Goal: Feedback & Contribution: Submit feedback/report problem

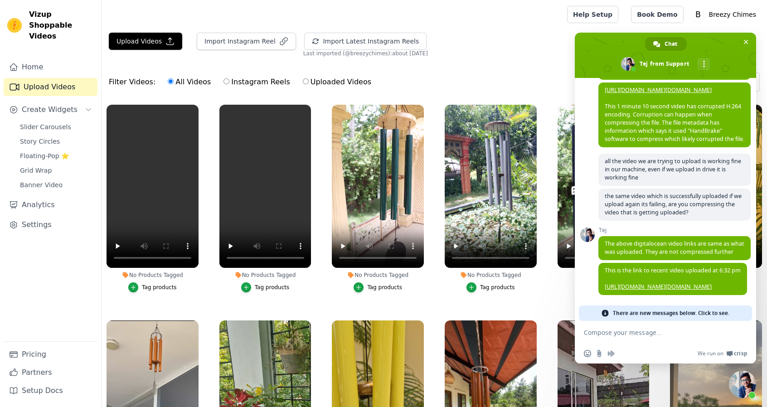
scroll to position [1714, 0]
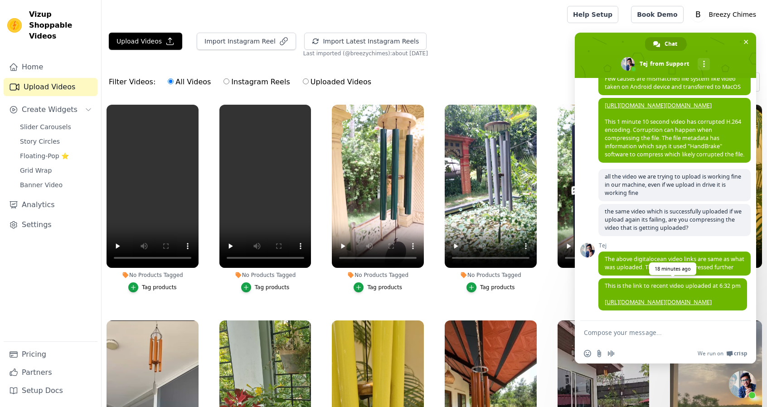
click at [647, 298] on link "[URL][DOMAIN_NAME][DOMAIN_NAME]" at bounding box center [658, 302] width 107 height 8
click at [652, 333] on textarea "Compose your message..." at bounding box center [655, 333] width 143 height 8
type textarea "t"
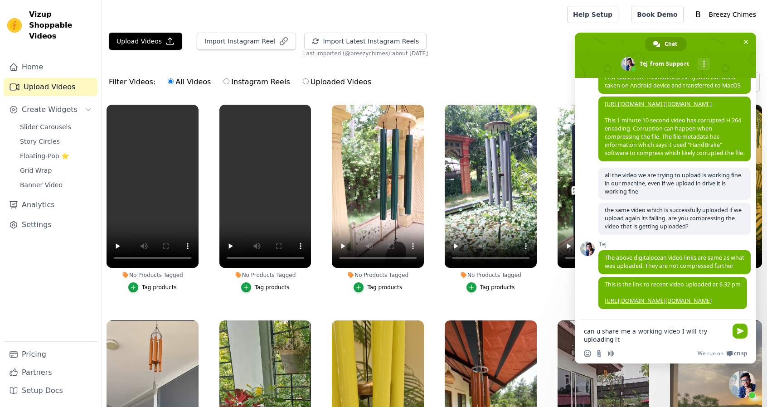
type textarea "can u share me a working video I will try uploading it?"
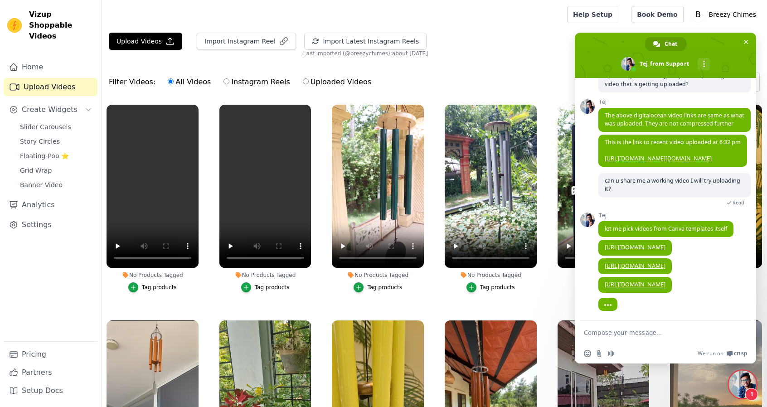
scroll to position [1877, 0]
click at [157, 47] on button "Upload Videos" at bounding box center [145, 41] width 73 height 17
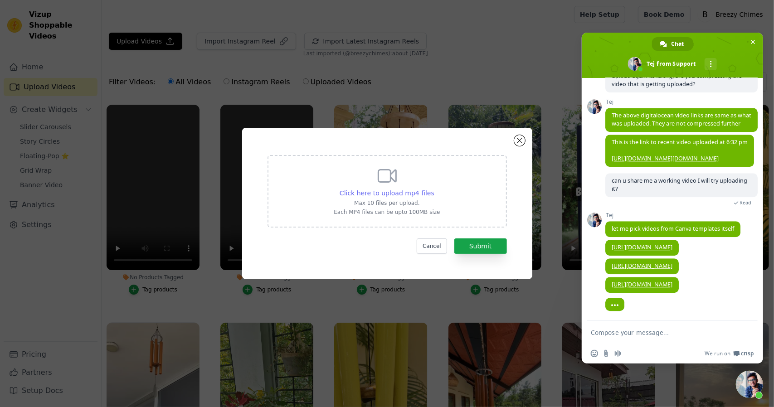
click at [389, 190] on span "Click here to upload mp4 files" at bounding box center [387, 192] width 95 height 7
click at [434, 189] on input "Click here to upload mp4 files Max 10 files per upload. Each MP4 files can be u…" at bounding box center [434, 188] width 0 height 0
type input "C:\fakepath\canva-QcLUWhnVotI.mp4"
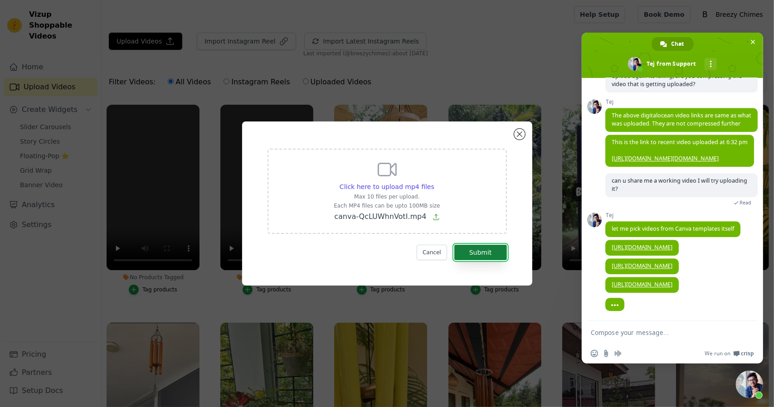
click at [494, 258] on button "Submit" at bounding box center [480, 252] width 53 height 15
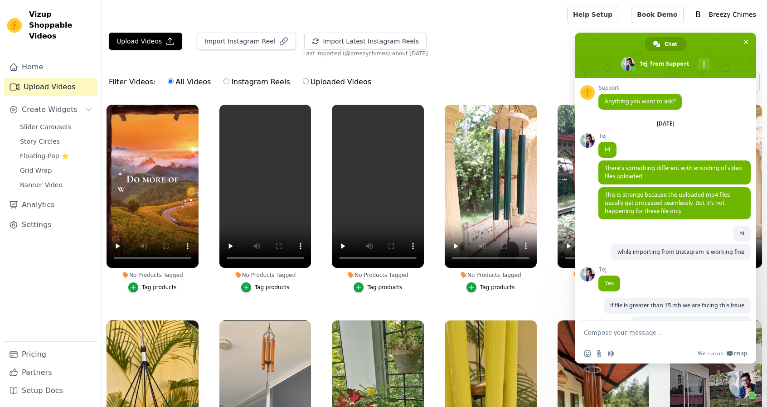
scroll to position [1877, 0]
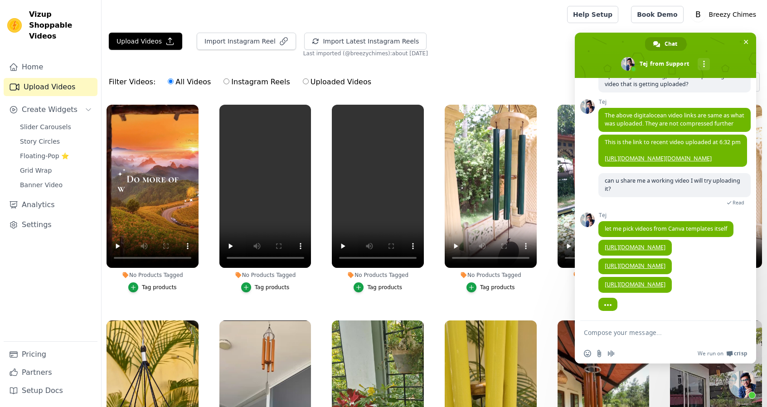
click at [634, 335] on textarea "Compose your message..." at bounding box center [655, 333] width 143 height 8
type textarea "first video worked"
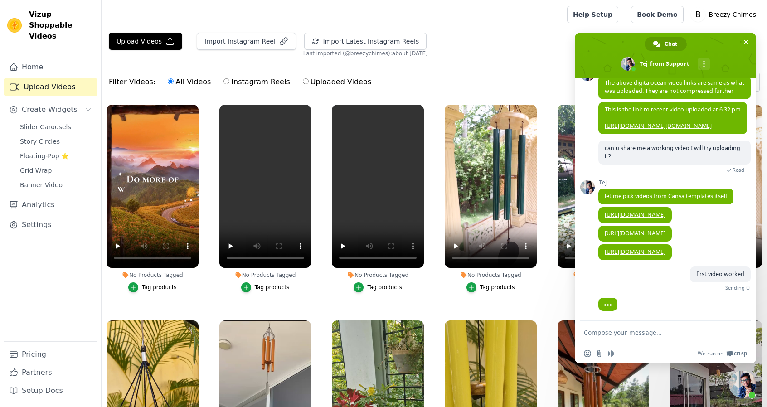
scroll to position [1899, 0]
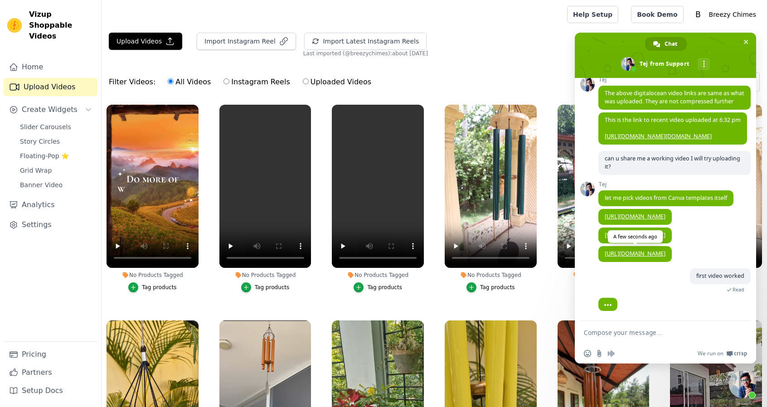
drag, startPoint x: 672, startPoint y: 248, endPoint x: 666, endPoint y: 246, distance: 6.5
click at [666, 246] on div "Tej https://marketplace.canva.com/EAGTbpXJuxU/1/document_810w/canva-v6T5FGWycr4…" at bounding box center [674, 257] width 152 height 22
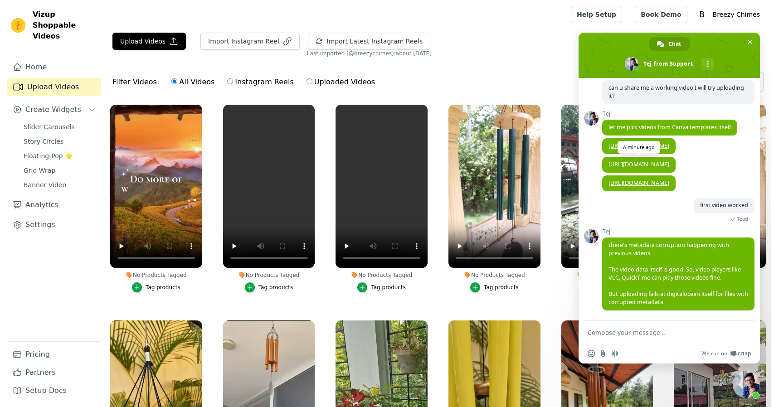
scroll to position [1972, 0]
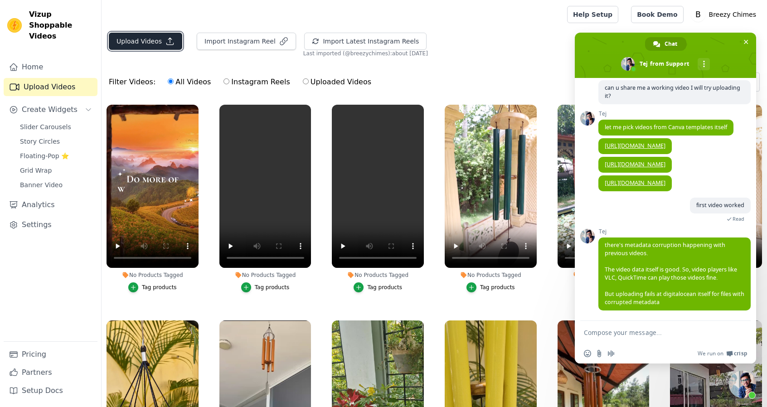
click at [156, 45] on button "Upload Videos" at bounding box center [145, 41] width 73 height 17
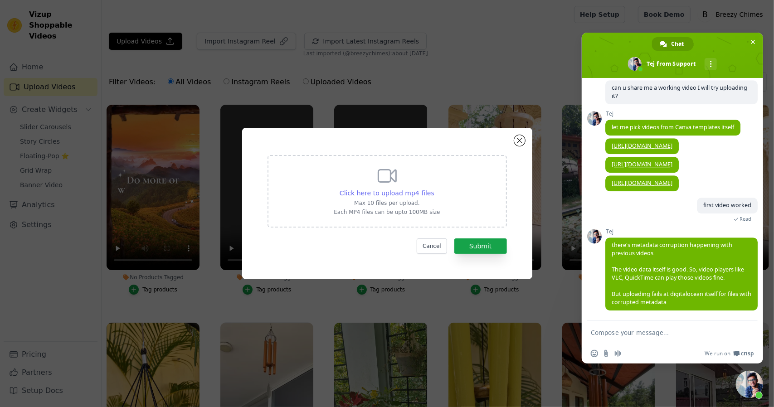
click at [385, 196] on span "Click here to upload mp4 files" at bounding box center [387, 192] width 95 height 7
click at [434, 189] on input "Click here to upload mp4 files Max 10 files per upload. Each MP4 files can be u…" at bounding box center [434, 188] width 0 height 0
type input "C:\fakepath\canva-v6T5FGWycr4.mp4"
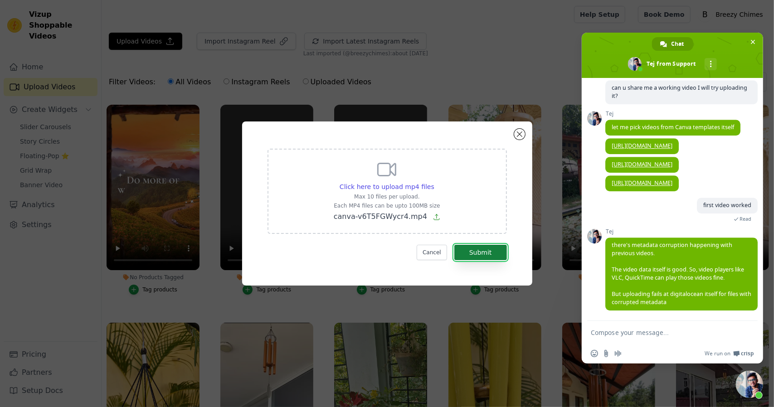
click at [488, 248] on button "Submit" at bounding box center [480, 252] width 53 height 15
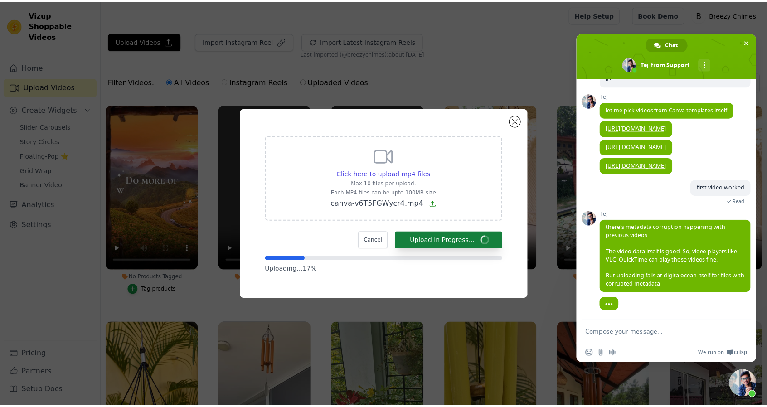
scroll to position [1990, 0]
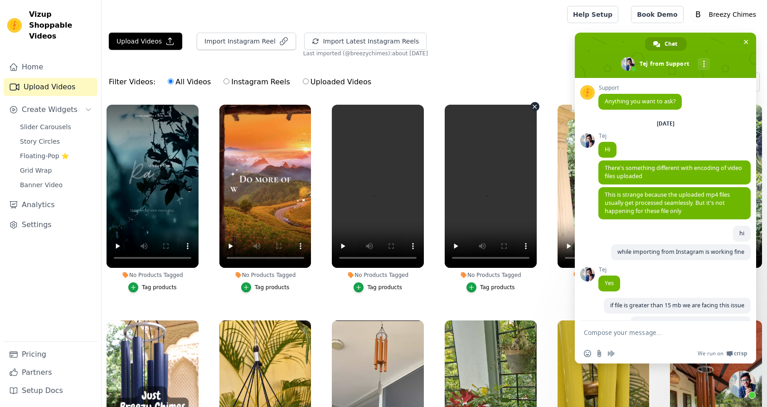
scroll to position [1990, 0]
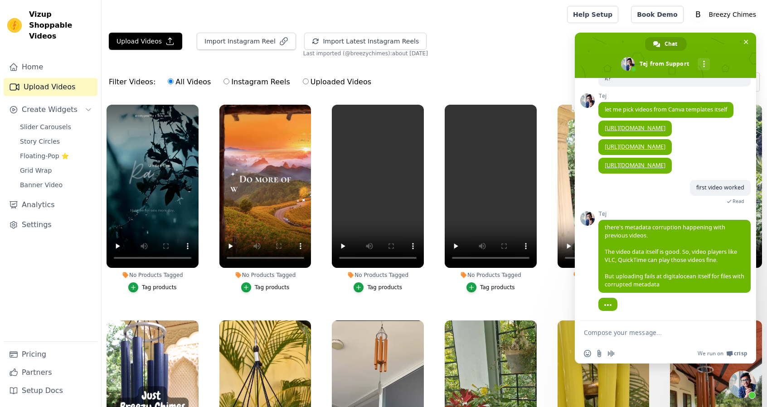
drag, startPoint x: 654, startPoint y: 341, endPoint x: 658, endPoint y: 336, distance: 6.8
click at [658, 336] on form at bounding box center [655, 333] width 143 height 24
click at [658, 336] on textarea "Compose your message..." at bounding box center [655, 333] width 143 height 8
type textarea "second video also worked"
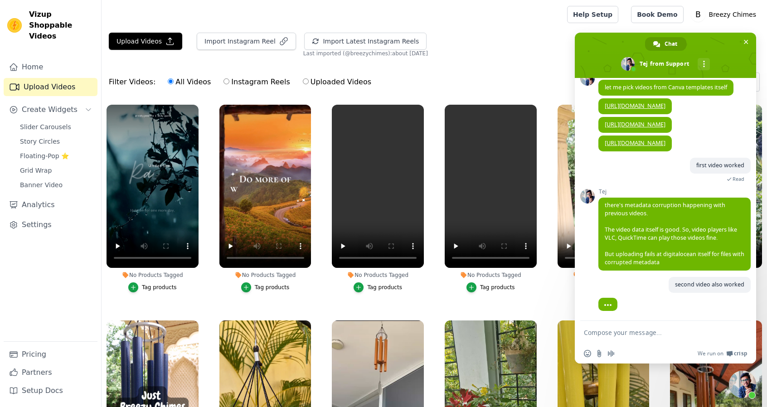
scroll to position [2013, 0]
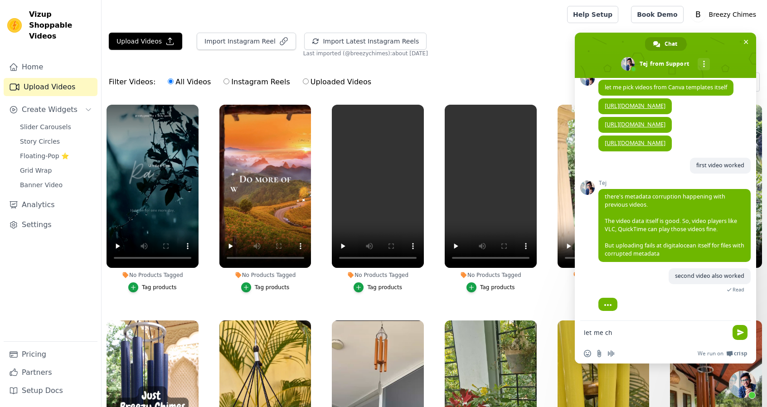
type textarea "let me chk"
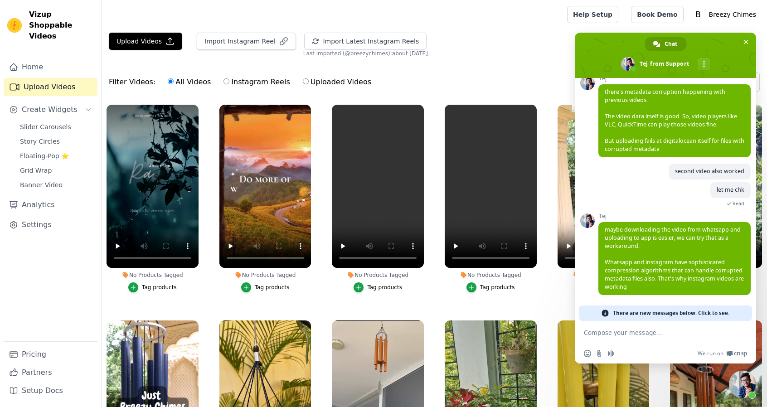
scroll to position [2104, 0]
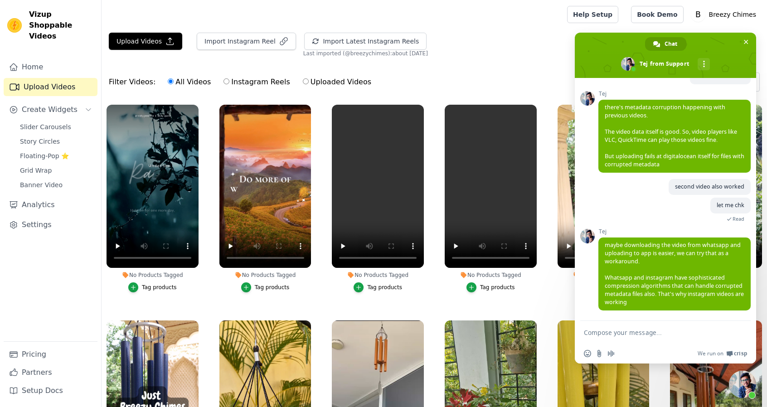
click at [655, 330] on textarea "Compose your message..." at bounding box center [655, 333] width 143 height 8
type textarea "ok"
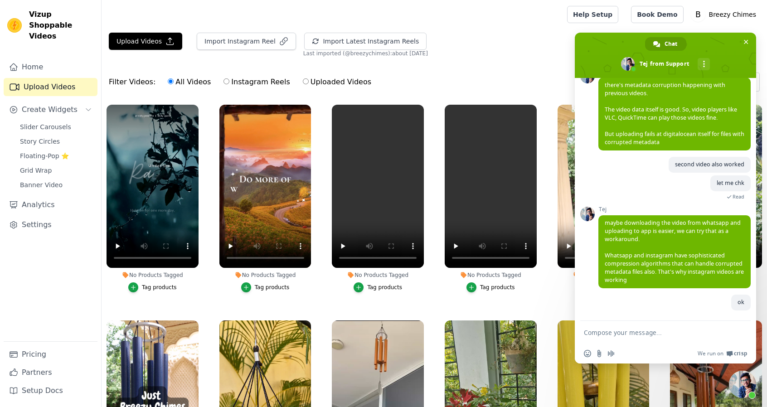
scroll to position [2127, 0]
click at [161, 46] on button "Upload Videos" at bounding box center [145, 41] width 73 height 17
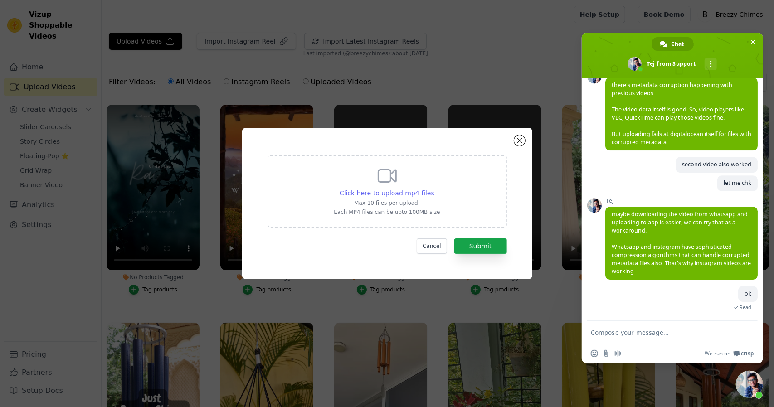
click at [382, 192] on span "Click here to upload mp4 files" at bounding box center [387, 192] width 95 height 7
click at [434, 189] on input "Click here to upload mp4 files Max 10 files per upload. Each MP4 files can be u…" at bounding box center [434, 188] width 0 height 0
type input "C:\fakepath\Untitled design (1).mp4"
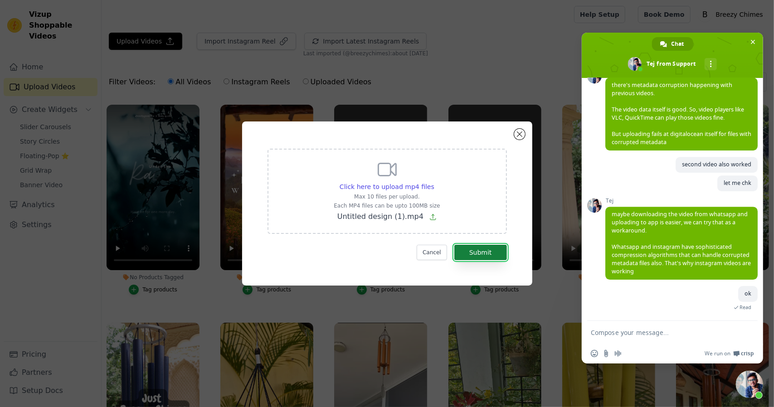
click at [474, 255] on button "Submit" at bounding box center [480, 252] width 53 height 15
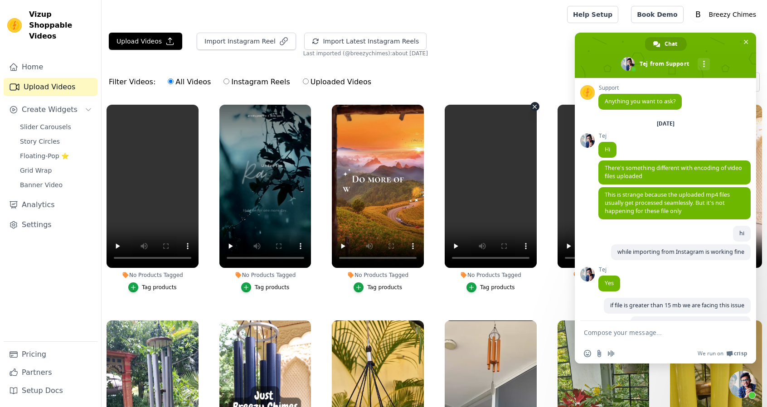
scroll to position [2127, 0]
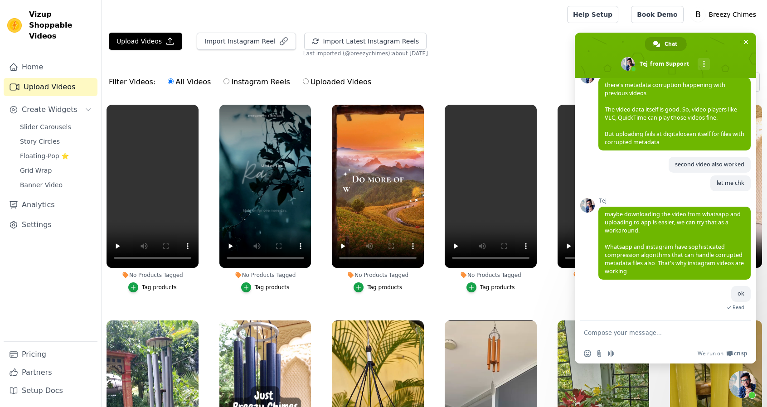
click at [625, 331] on textarea "Compose your message..." at bounding box center [655, 333] width 143 height 8
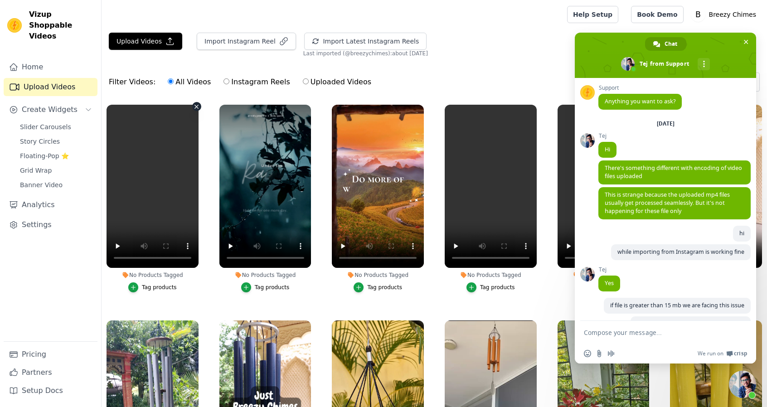
scroll to position [2127, 0]
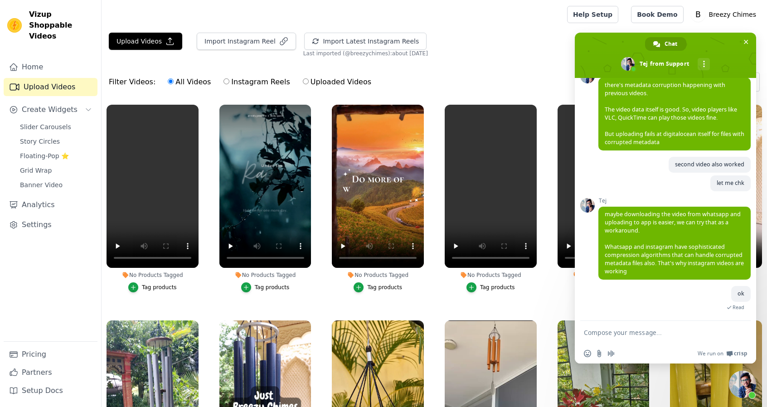
click at [677, 332] on textarea "Compose your message..." at bounding box center [655, 333] width 143 height 8
type textarea "h"
type textarea "using what tool u r chking the metadata?"
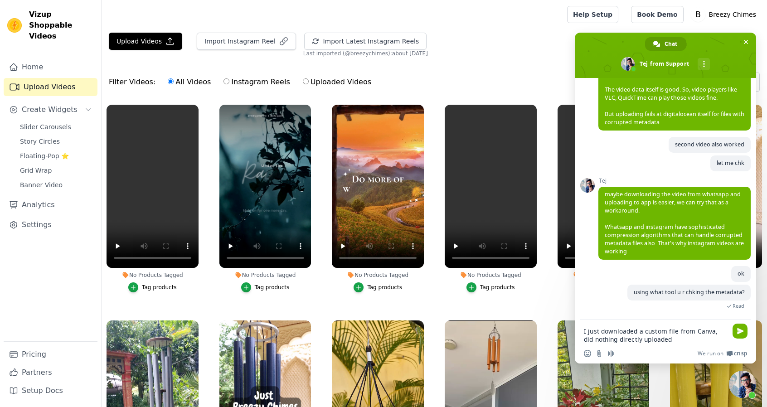
scroll to position [2147, 0]
type textarea "I just downloaded a custom file from Canva, did nothing directly uploaded but f…"
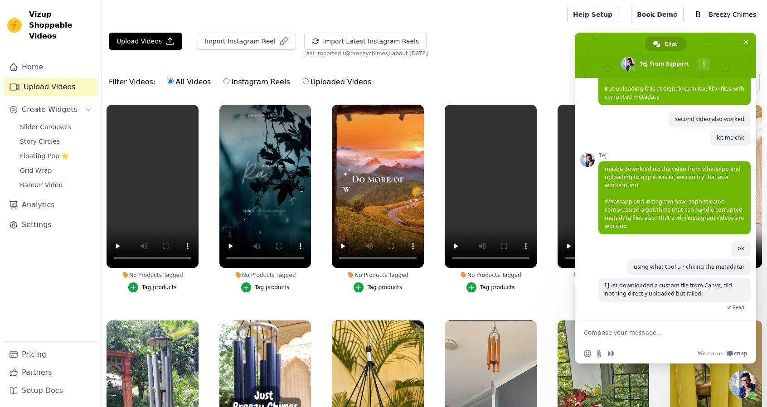
scroll to position [1986, 0]
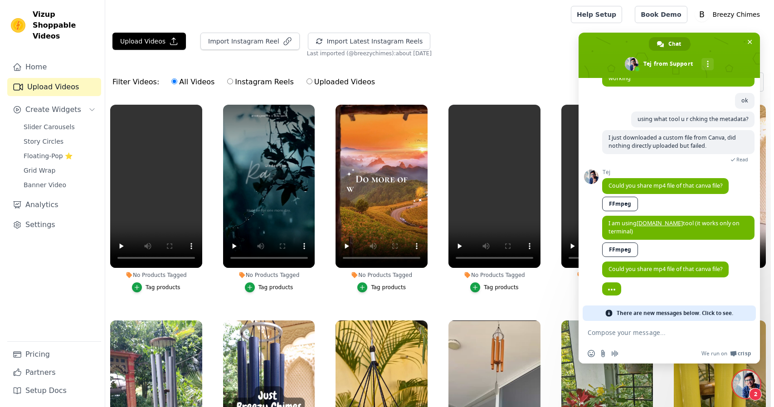
scroll to position [2242, 0]
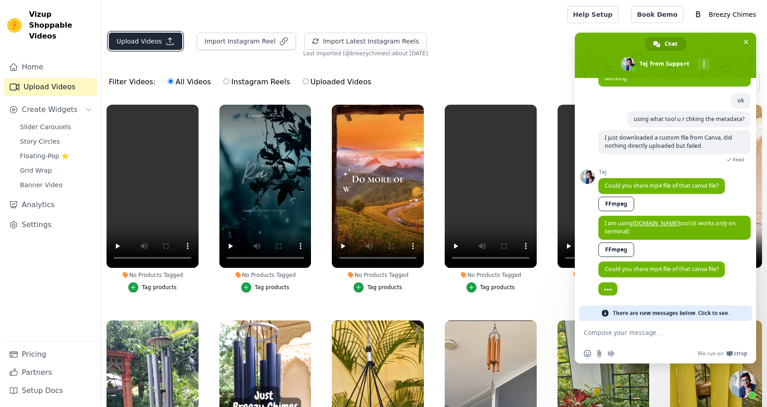
click at [164, 34] on button "Upload Videos" at bounding box center [145, 41] width 73 height 17
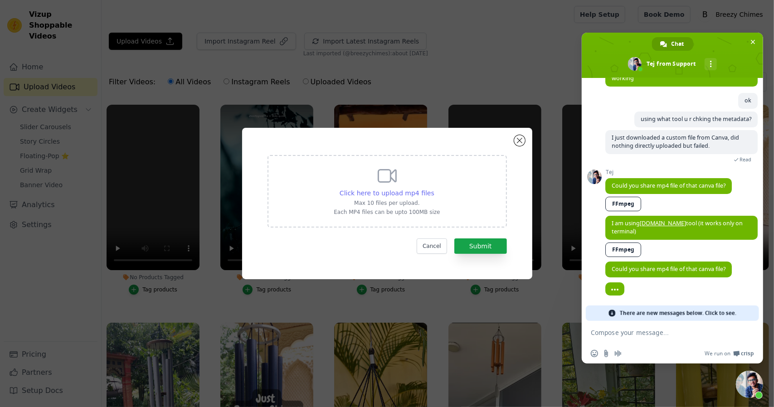
click at [364, 193] on span "Click here to upload mp4 files" at bounding box center [387, 192] width 95 height 7
click at [434, 189] on input "Click here to upload mp4 files Max 10 files per upload. Each MP4 files can be u…" at bounding box center [434, 188] width 0 height 0
type input "C:\fakepath\Beige and Cream Elegant Minimalist Work Ideas Instagram Reel Video …"
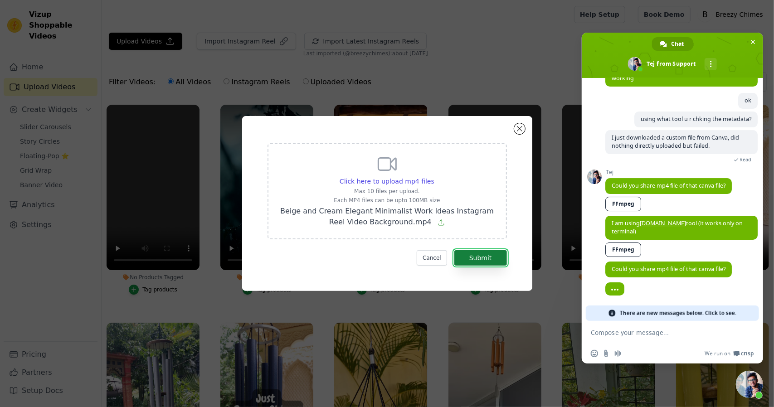
click at [497, 256] on button "Submit" at bounding box center [480, 257] width 53 height 15
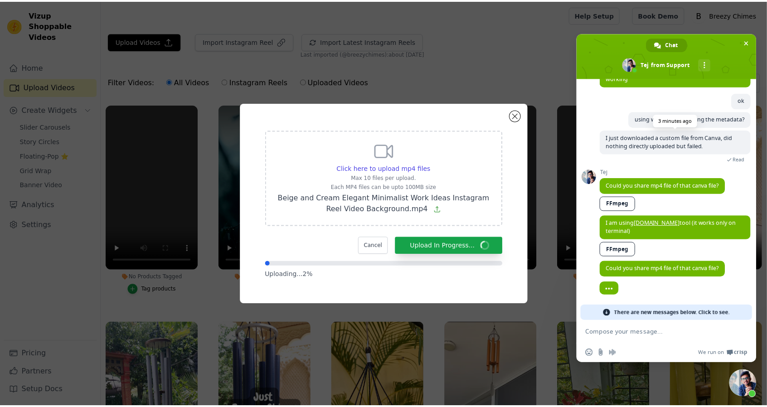
scroll to position [2307, 0]
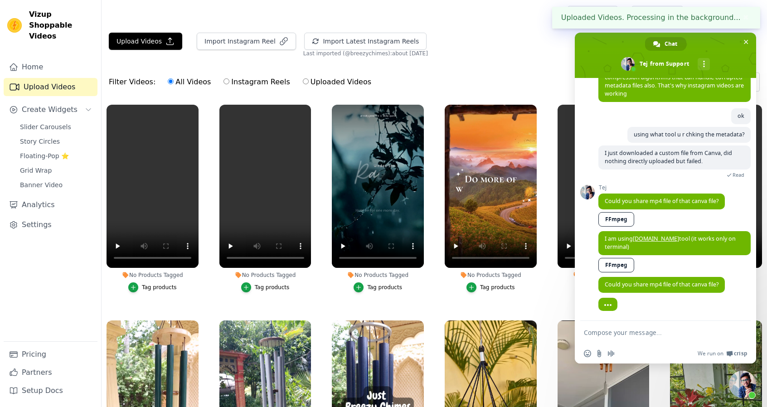
click at [678, 332] on textarea "Compose your message..." at bounding box center [655, 333] width 143 height 8
type textarea "yes sure"
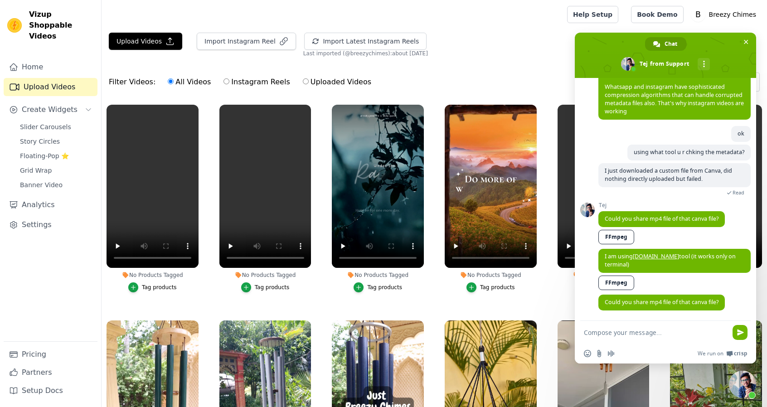
scroll to position [2321, 0]
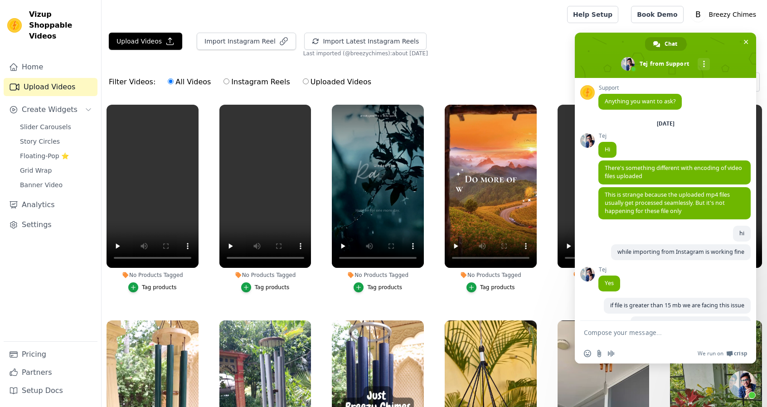
scroll to position [2341, 0]
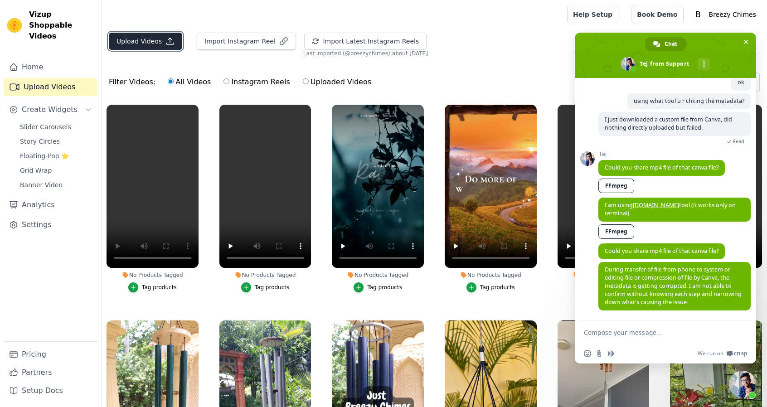
click at [152, 33] on button "Upload Videos" at bounding box center [145, 41] width 73 height 17
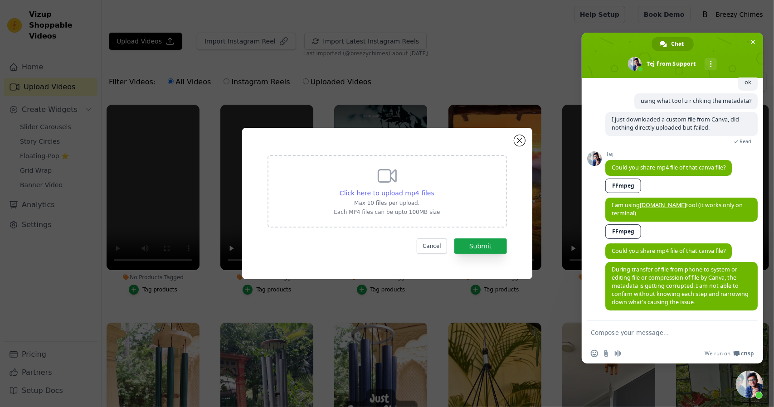
click at [401, 193] on span "Click here to upload mp4 files" at bounding box center [387, 192] width 95 height 7
click at [434, 189] on input "Click here to upload mp4 files Max 10 files per upload. Each MP4 files can be u…" at bounding box center [434, 188] width 0 height 0
type input "C:\fakepath\Beige and Cream Elegant Minimalist Work Ideas Instagram Reel Video …"
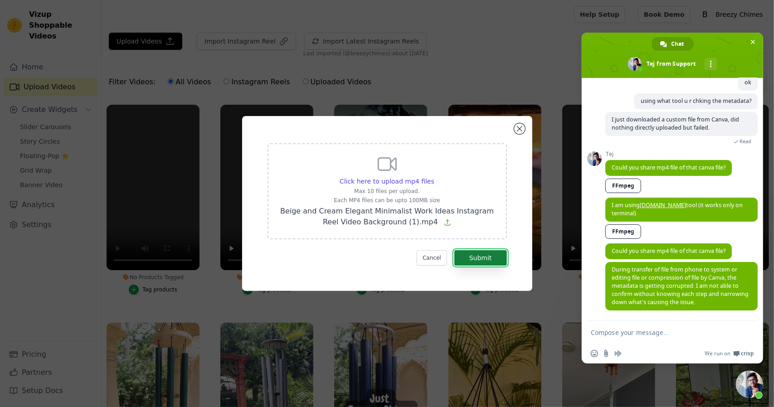
click at [481, 259] on button "Submit" at bounding box center [480, 257] width 53 height 15
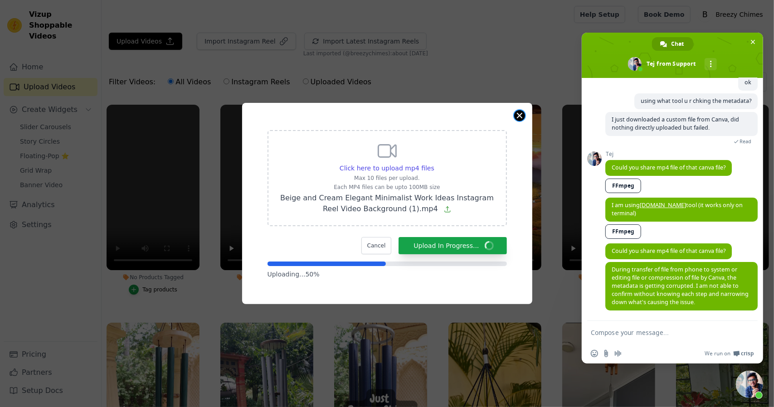
click at [520, 117] on button "Close modal" at bounding box center [519, 115] width 11 height 11
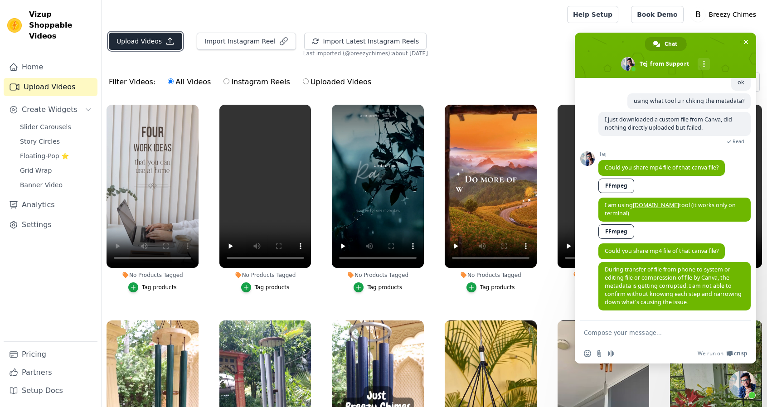
click at [148, 38] on button "Upload Videos" at bounding box center [145, 41] width 73 height 17
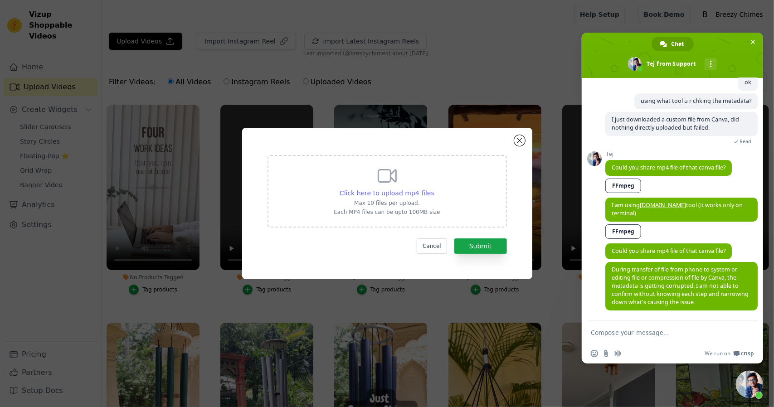
click at [404, 194] on span "Click here to upload mp4 files" at bounding box center [387, 192] width 95 height 7
click at [434, 189] on input "Click here to upload mp4 files Max 10 files per upload. Each MP4 files can be u…" at bounding box center [434, 188] width 0 height 0
type input "C:\fakepath\Beige and Cream Elegant Minimalist Work Ideas Instagram Reel Video …"
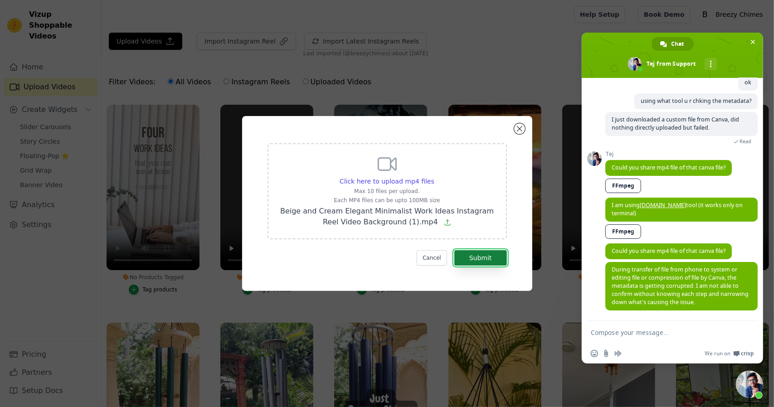
click at [481, 263] on button "Submit" at bounding box center [480, 257] width 53 height 15
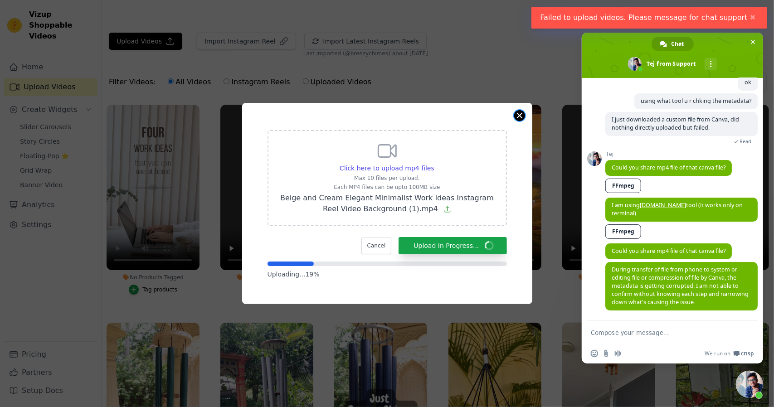
click at [517, 115] on button "Close modal" at bounding box center [519, 115] width 11 height 11
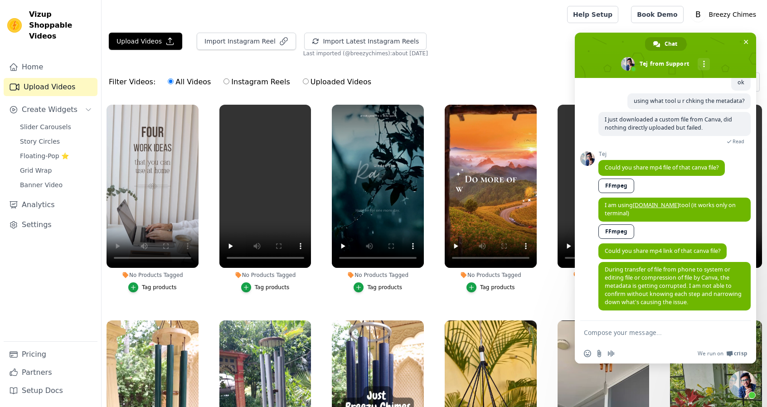
click at [654, 335] on textarea "Compose your message..." at bounding box center [655, 333] width 143 height 8
type textarea "ok thank u"
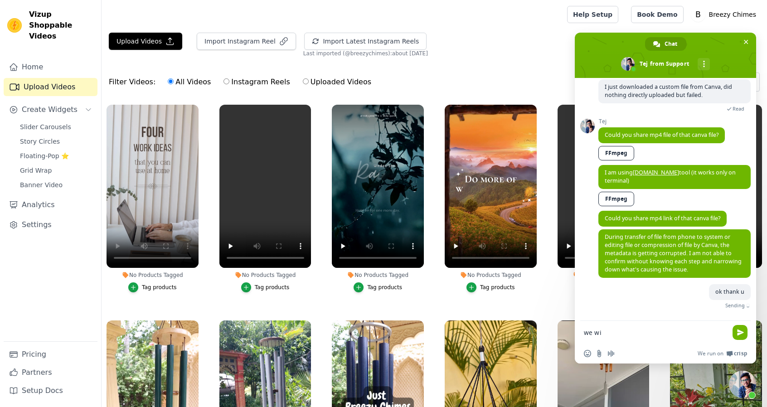
scroll to position [2364, 0]
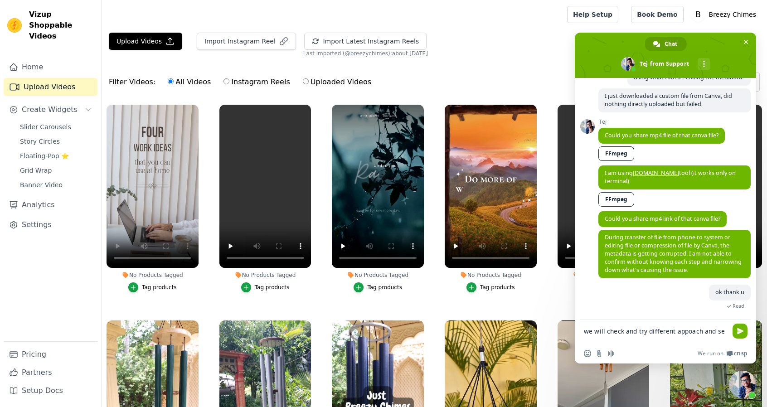
type textarea "we will check and try different appoach and see"
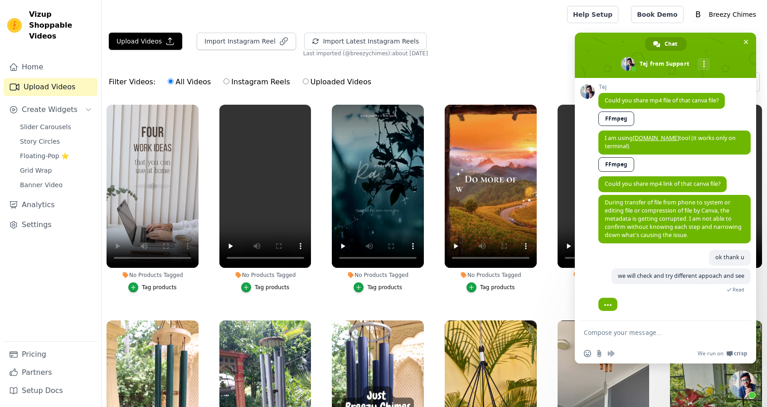
scroll to position [2400, 0]
type textarea "w"
type textarea "o"
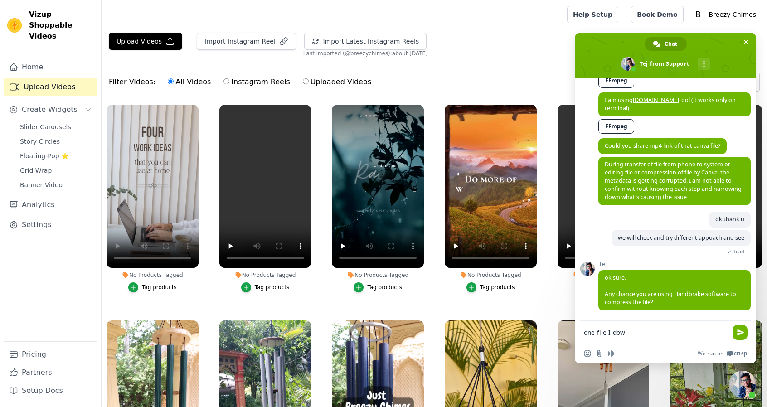
scroll to position [2440, 0]
type textarea "o"
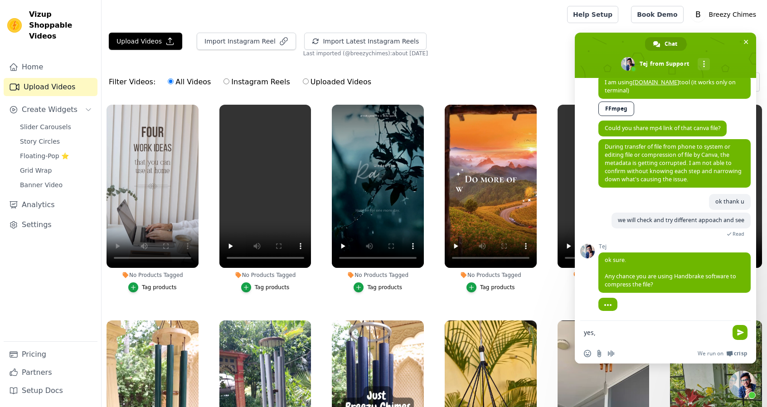
type textarea "yes,"
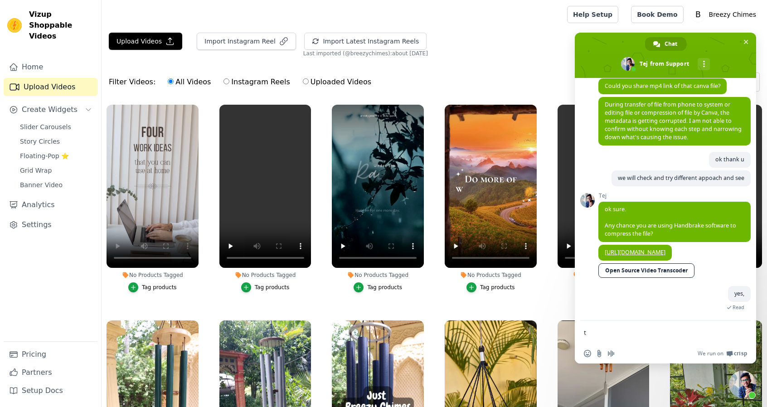
scroll to position [2511, 0]
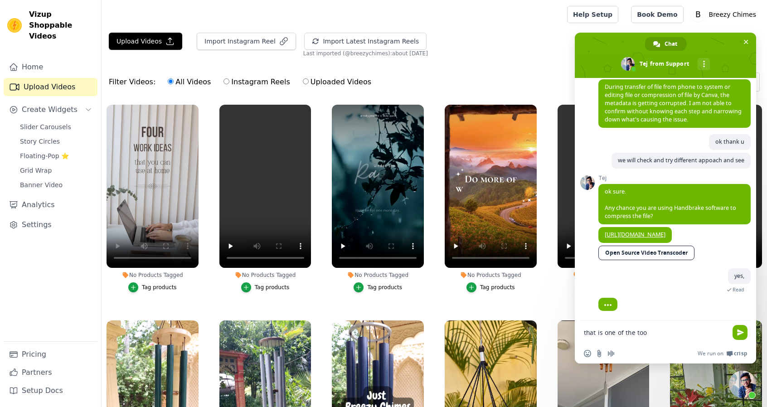
type textarea "that is one of the tool"
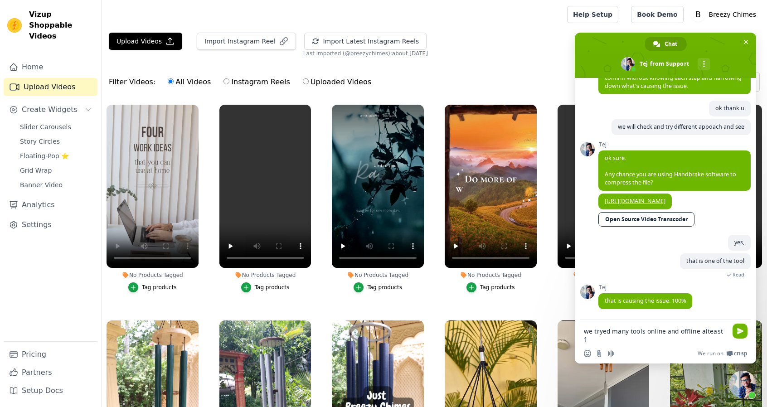
scroll to position [2550, 0]
type textarea "we tryed many tools online and offline alteast 10 tools"
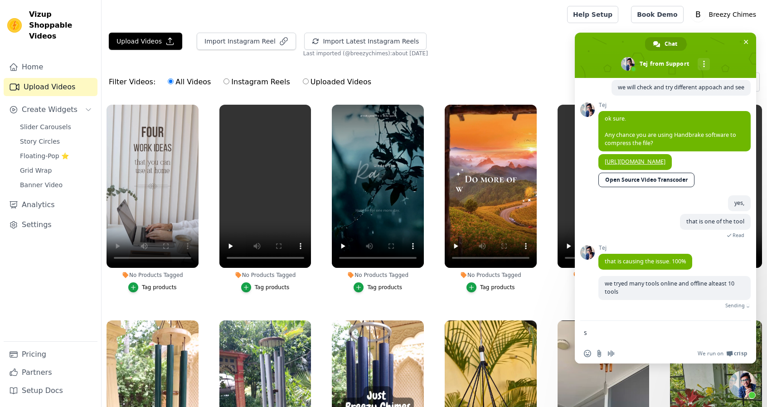
scroll to position [2581, 0]
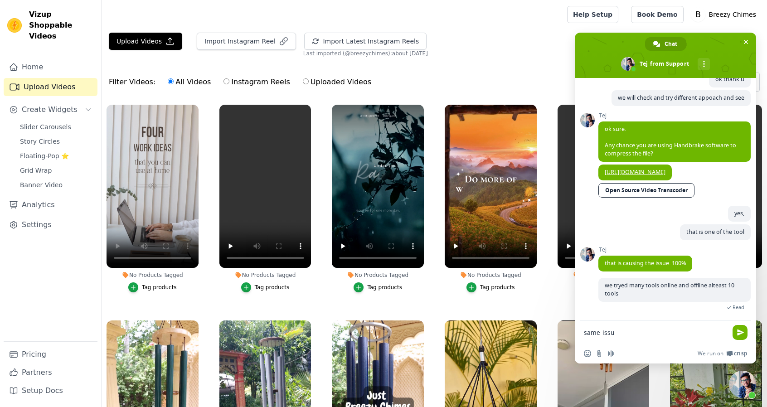
type textarea "same issue"
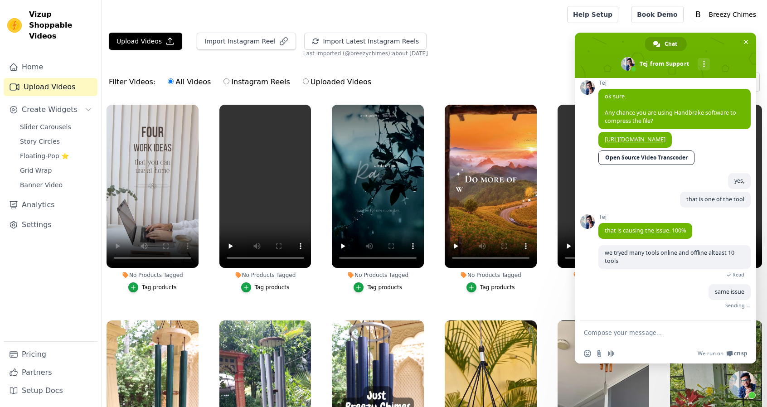
scroll to position [2600, 0]
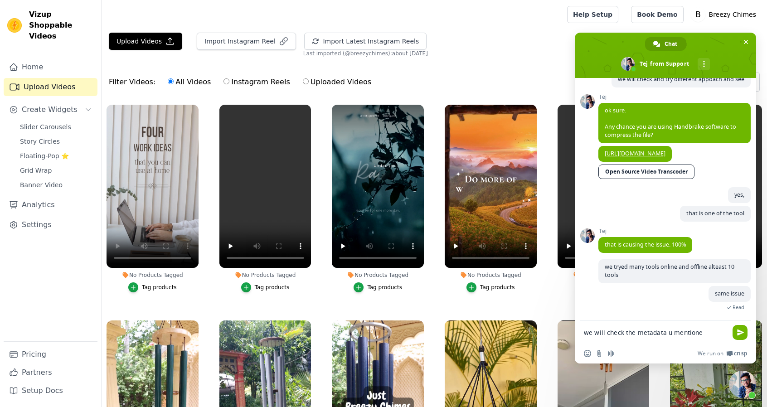
type textarea "we will check the metadata u mentioned"
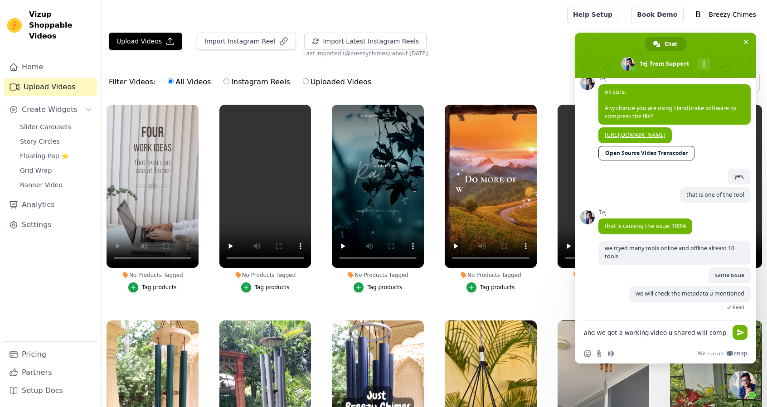
scroll to position [2620, 0]
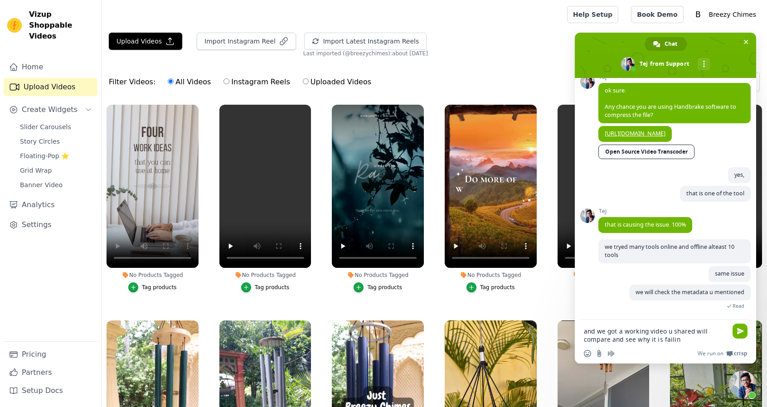
type textarea "and we got a working video u shared will compare and see why it is failing"
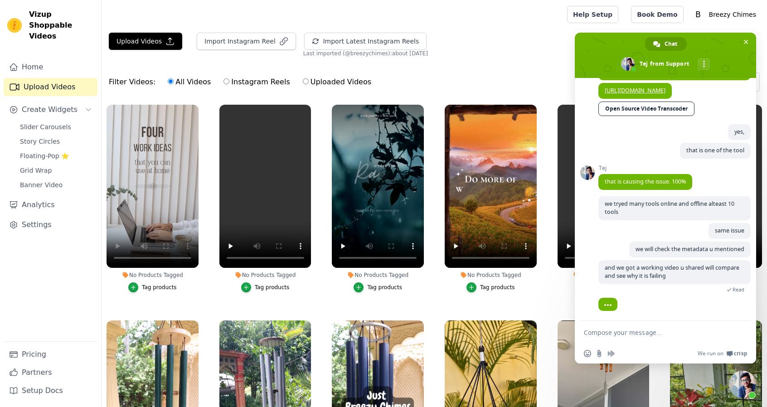
scroll to position [2664, 0]
type textarea "will let u know if we are able to find any fix"
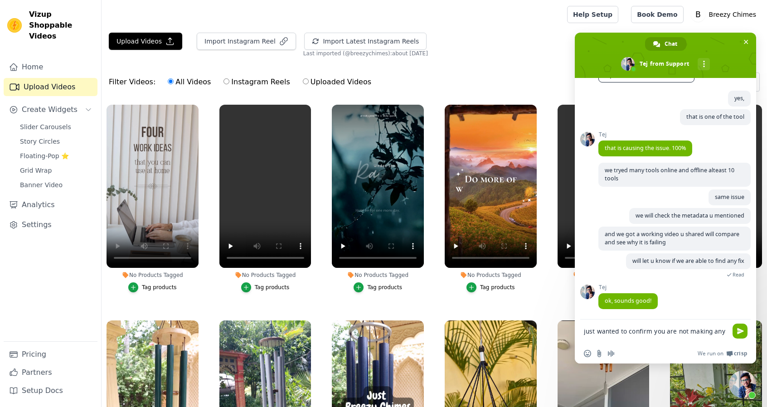
scroll to position [2697, 0]
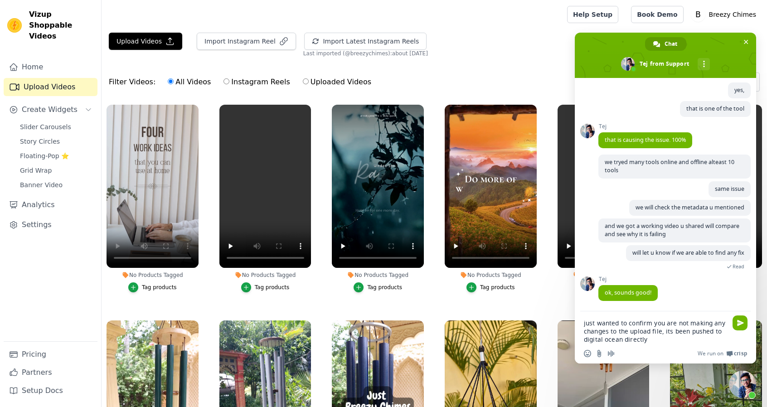
type textarea "just wanted to confirm you are not making any changes to the upload file, its b…"
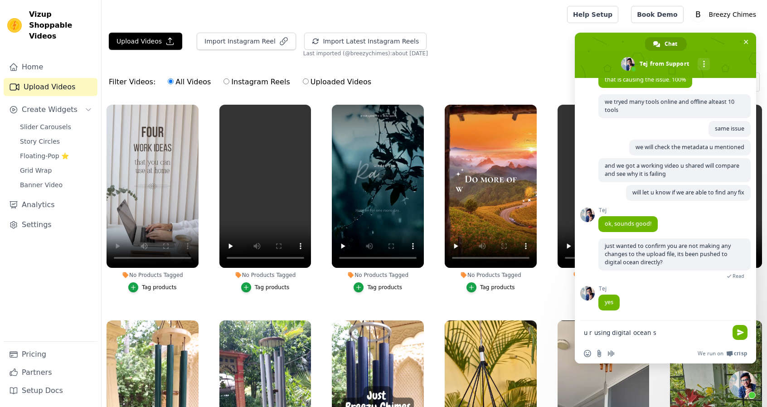
scroll to position [2786, 0]
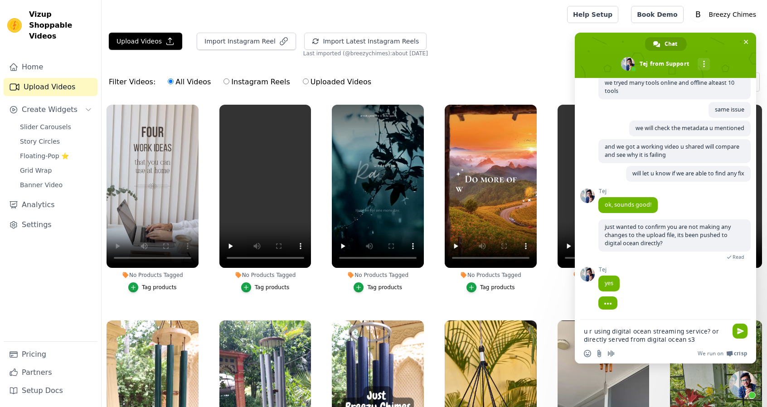
type textarea "u r using digital ocean streaming service? or directly served from digital ocea…"
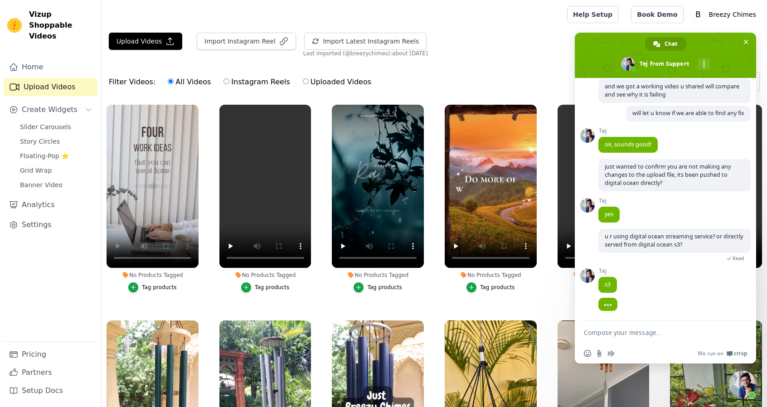
scroll to position [2848, 0]
type textarea "ok"
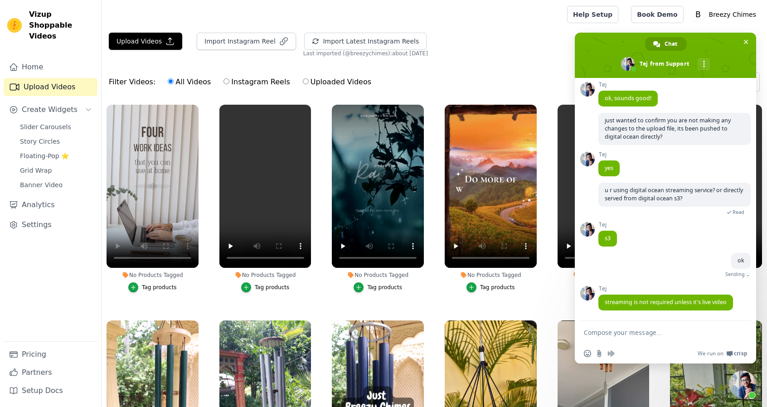
scroll to position [2885, 0]
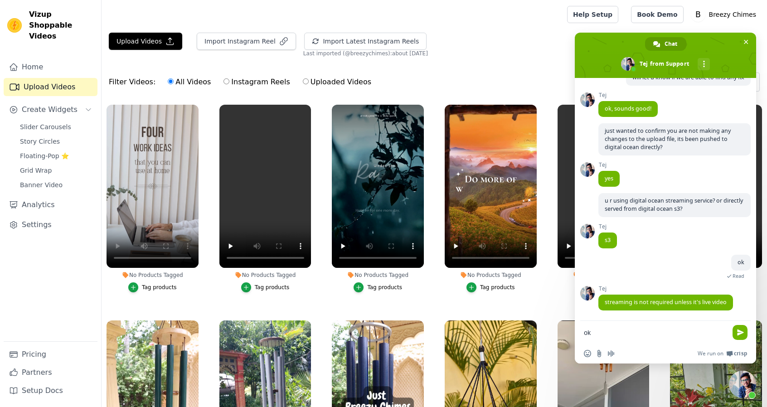
type textarea "ok"
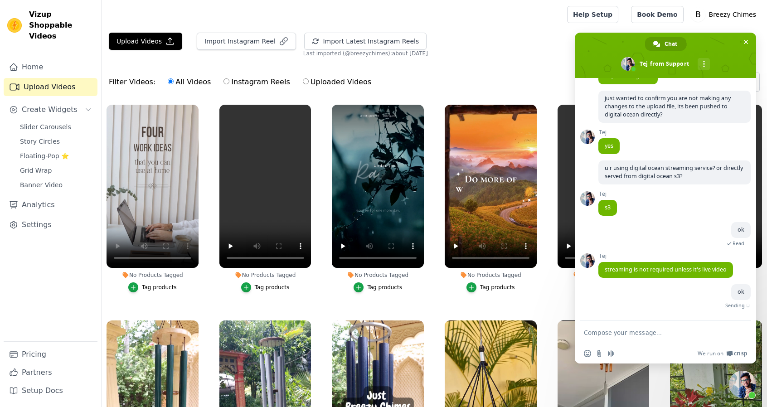
scroll to position [2907, 0]
